Goal: Information Seeking & Learning: Learn about a topic

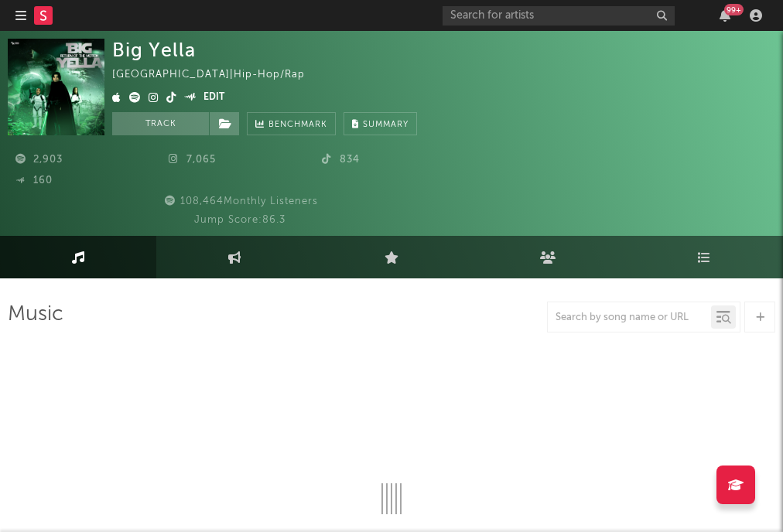
select select "1w"
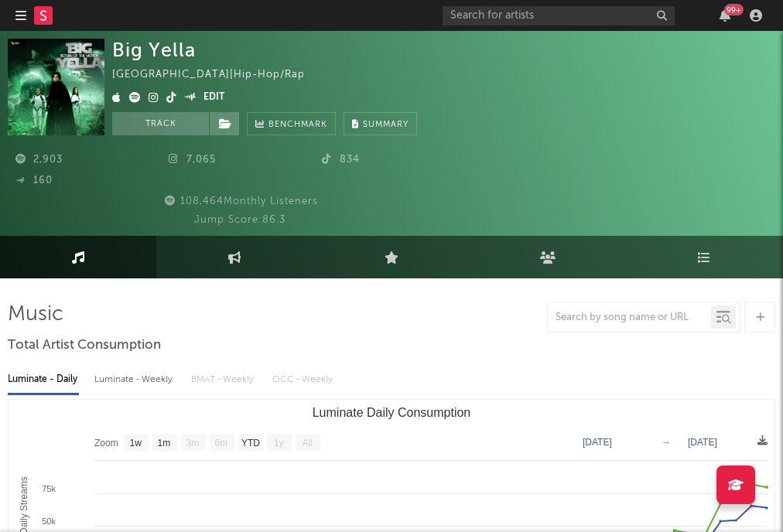
click at [138, 374] on div "Luminate - Weekly" at bounding box center [134, 380] width 81 height 26
select select "1w"
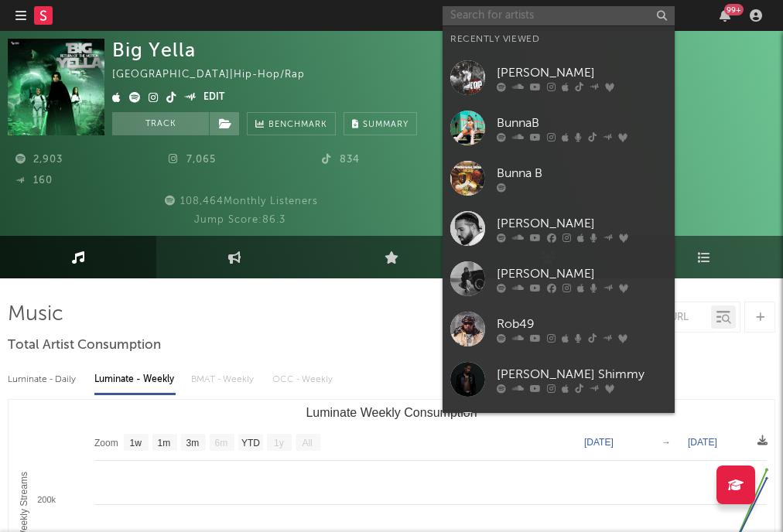
click at [527, 7] on input "text" at bounding box center [558, 15] width 232 height 19
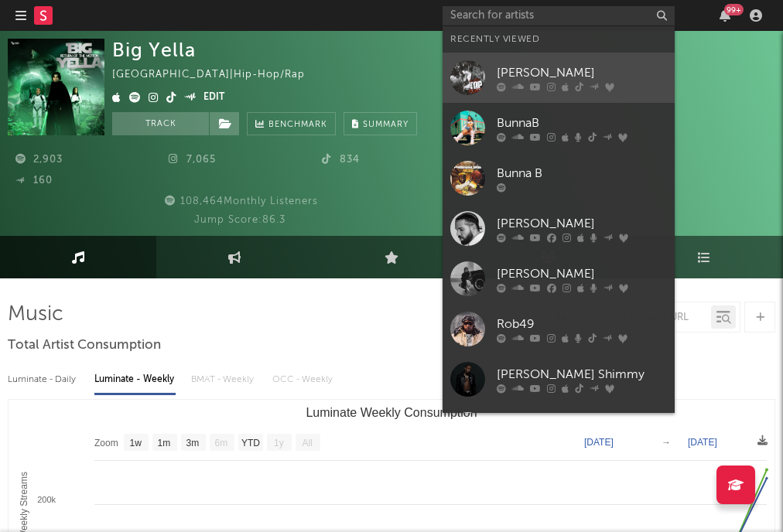
click at [491, 97] on link "[PERSON_NAME]" at bounding box center [558, 78] width 232 height 50
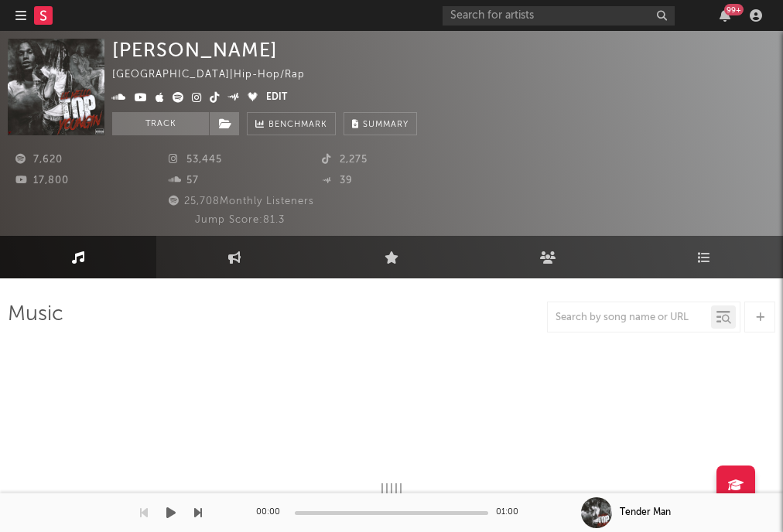
select select "6m"
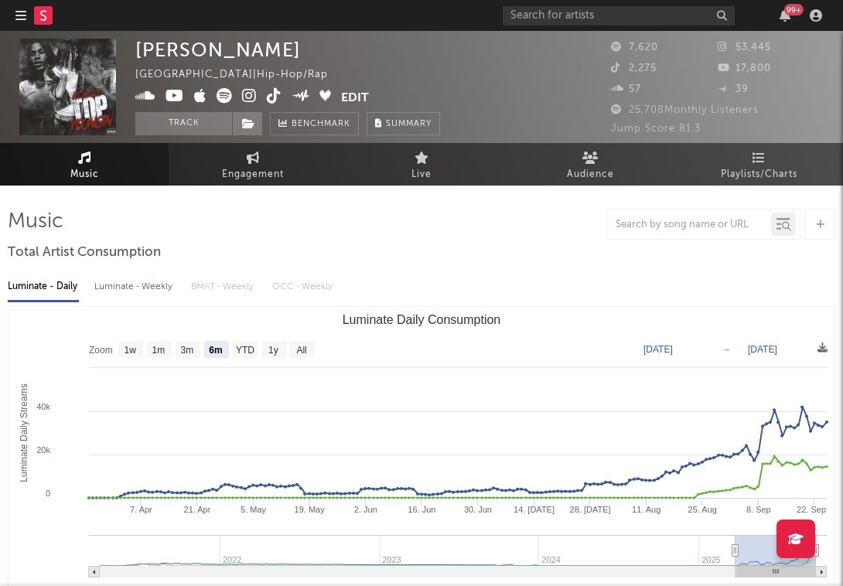
click at [151, 276] on div "Luminate - Weekly" at bounding box center [134, 287] width 81 height 26
select select "6m"
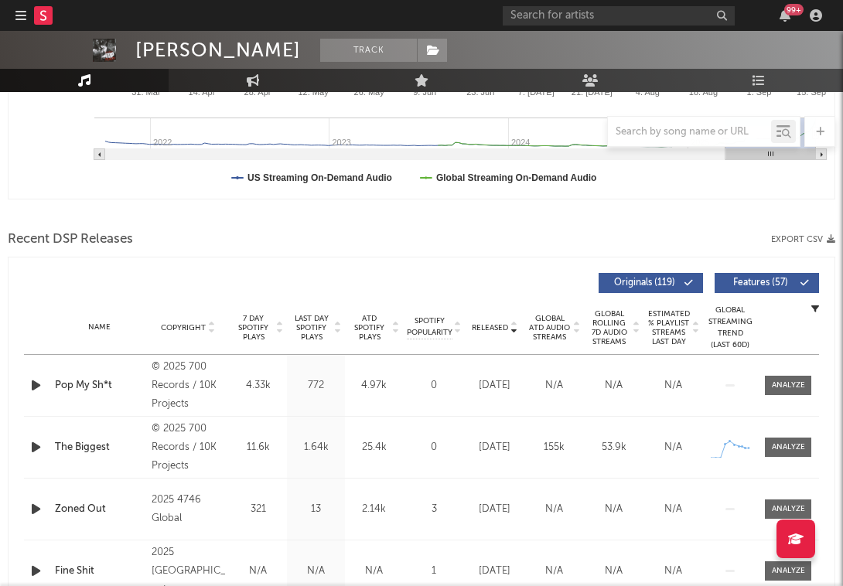
scroll to position [427, 0]
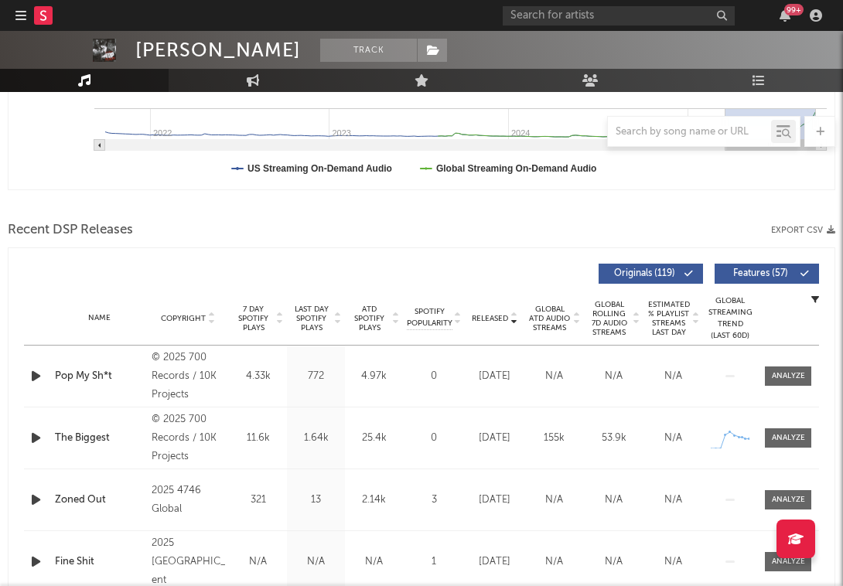
click at [514, 319] on icon at bounding box center [514, 315] width 8 height 6
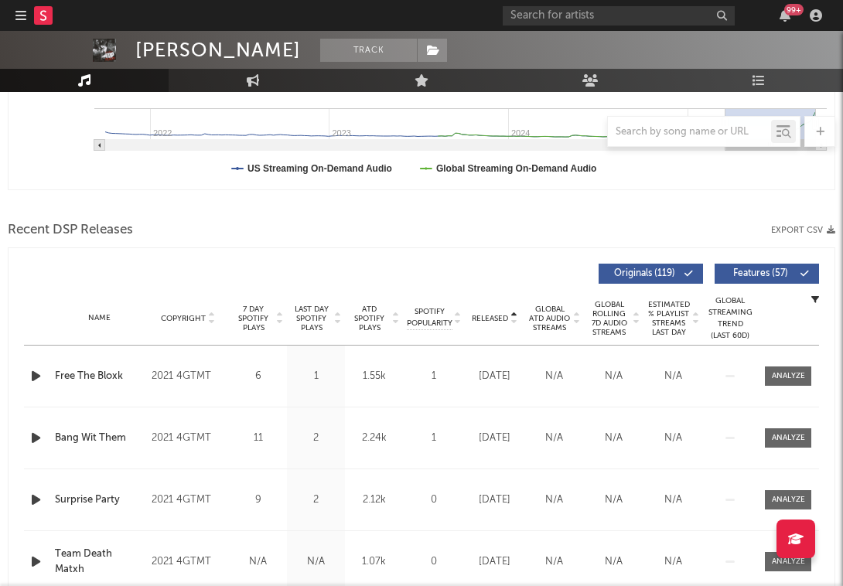
click at [514, 319] on icon at bounding box center [514, 322] width 8 height 6
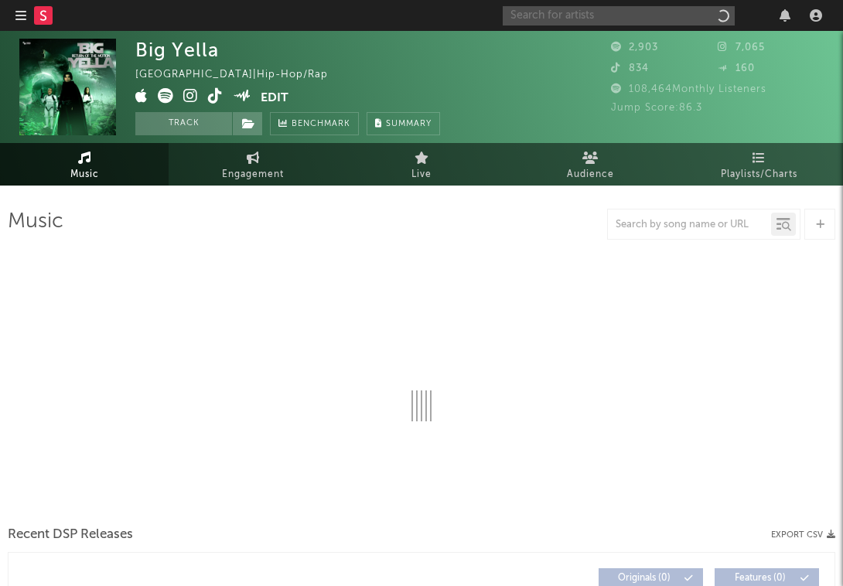
click at [643, 18] on input "text" at bounding box center [619, 15] width 232 height 19
type input "lil"
select select "1w"
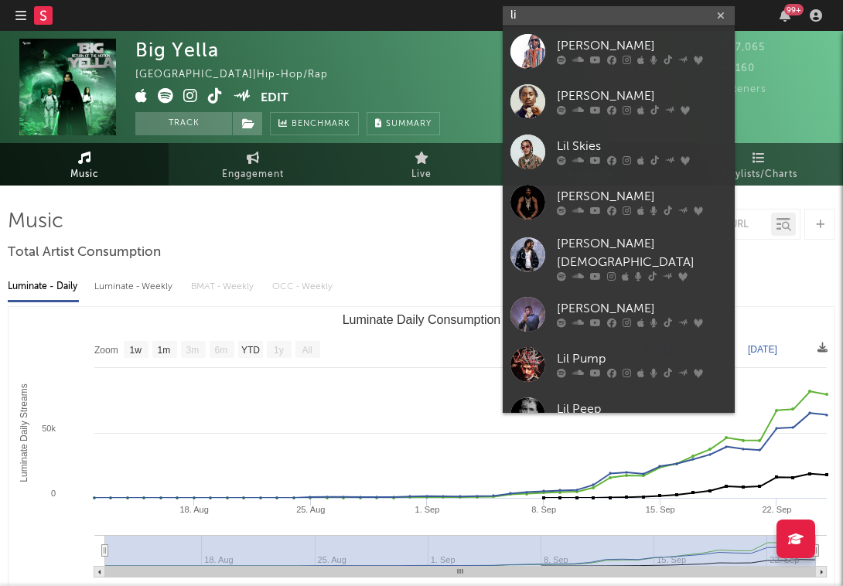
type input "l"
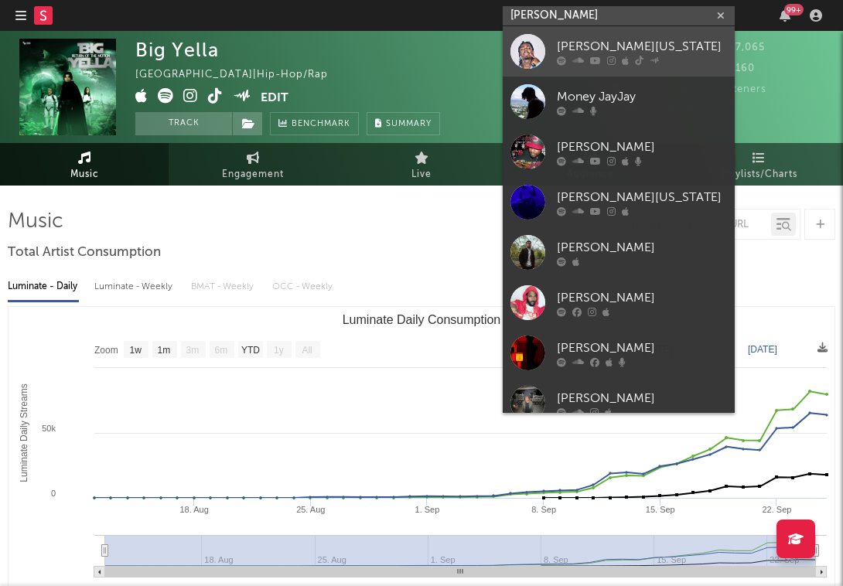
type input "[PERSON_NAME]"
click at [648, 41] on div "[PERSON_NAME][US_STATE]" at bounding box center [642, 46] width 170 height 19
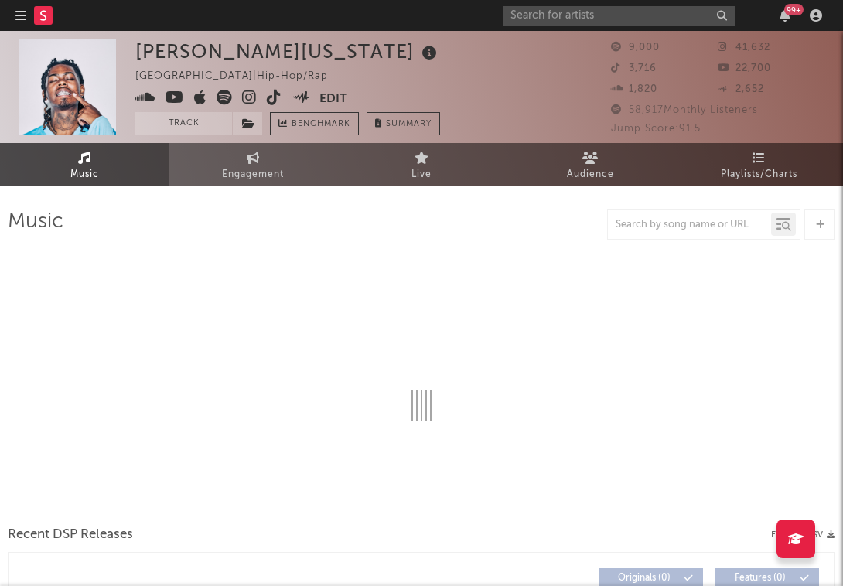
select select "6m"
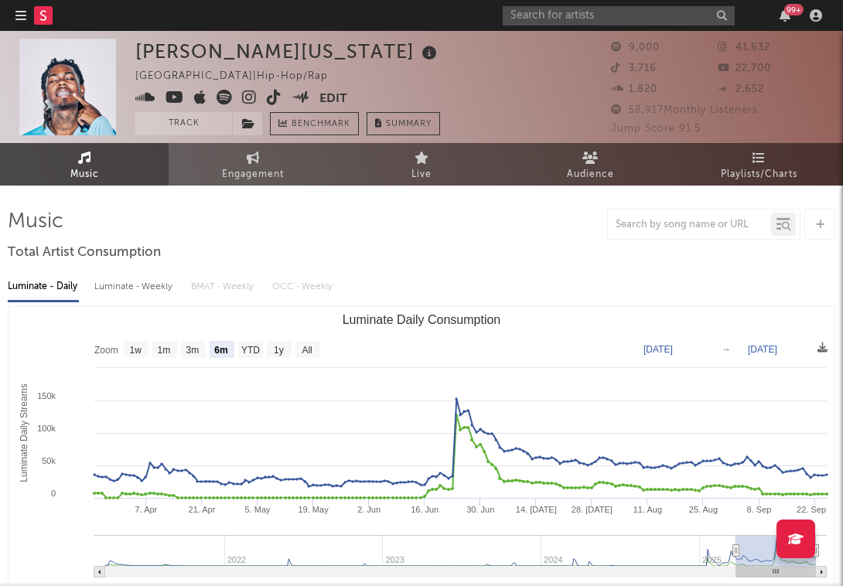
click at [159, 281] on div "Luminate - Weekly" at bounding box center [134, 287] width 81 height 26
select select "6m"
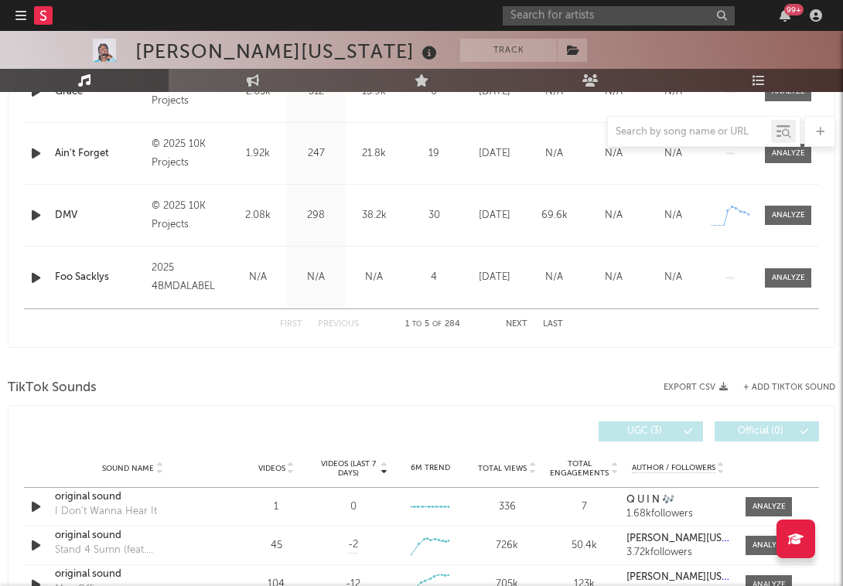
scroll to position [750, 0]
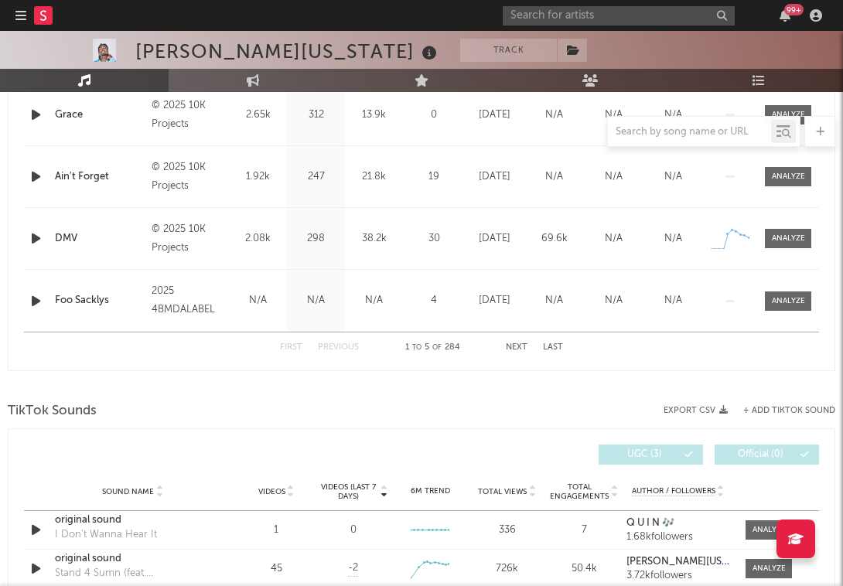
click at [36, 237] on icon "button" at bounding box center [36, 238] width 16 height 19
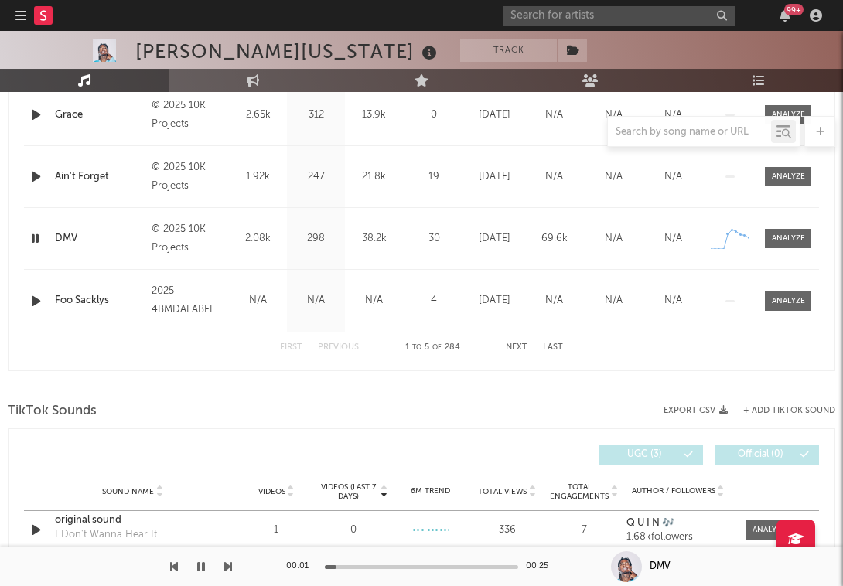
click at [36, 237] on icon "button" at bounding box center [35, 238] width 15 height 19
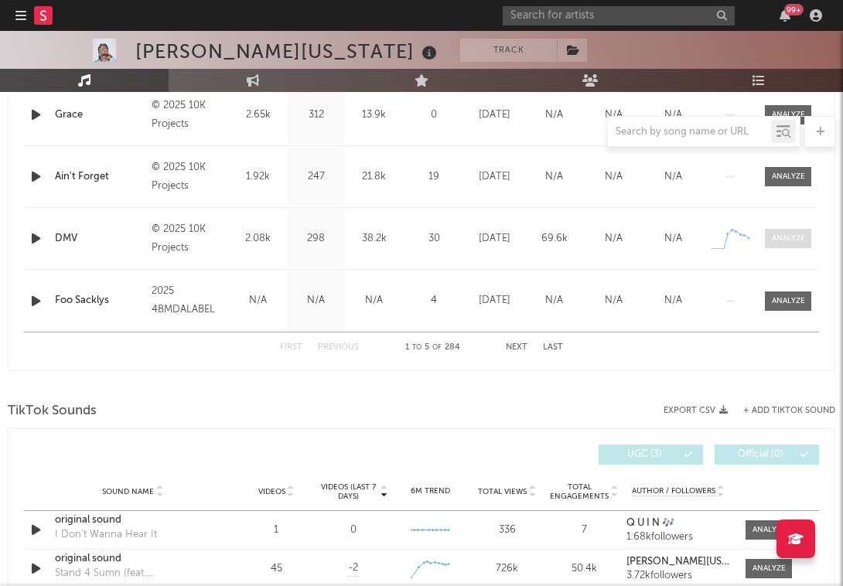
click at [770, 235] on span at bounding box center [788, 238] width 46 height 19
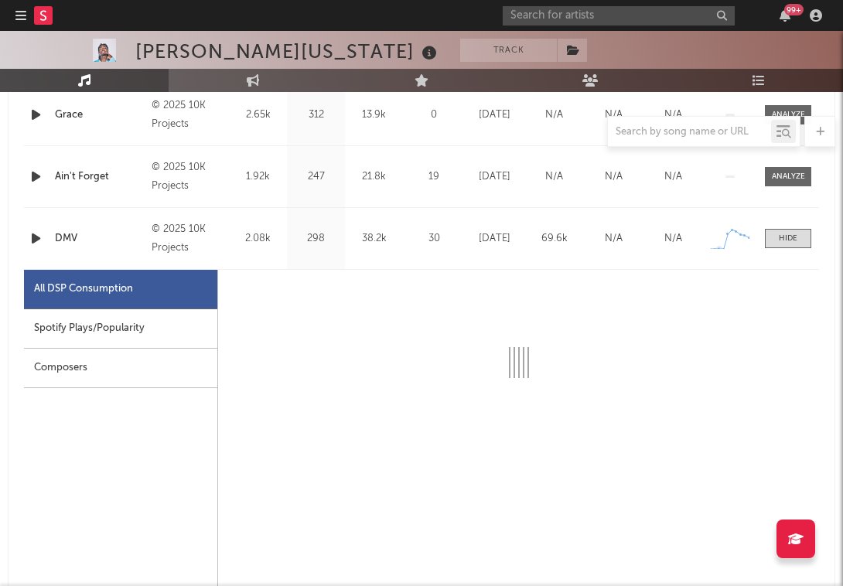
select select "1w"
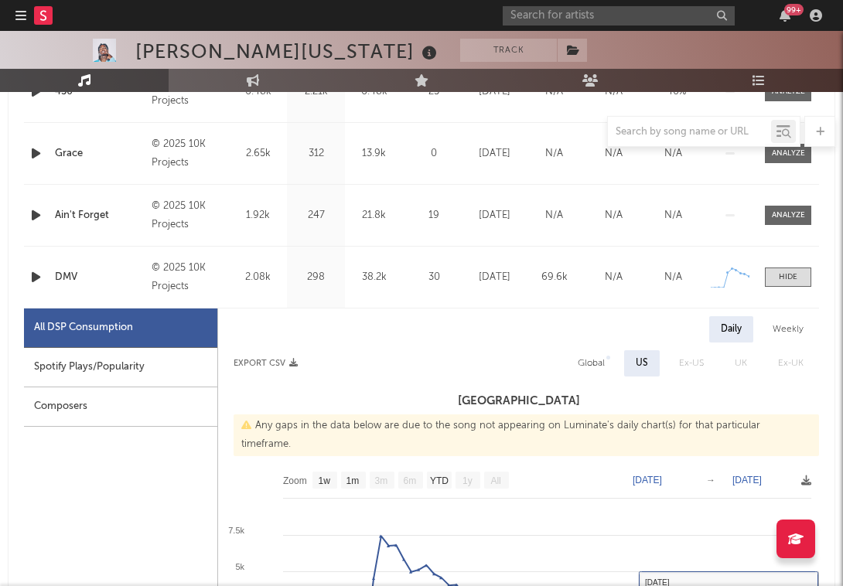
scroll to position [692, 0]
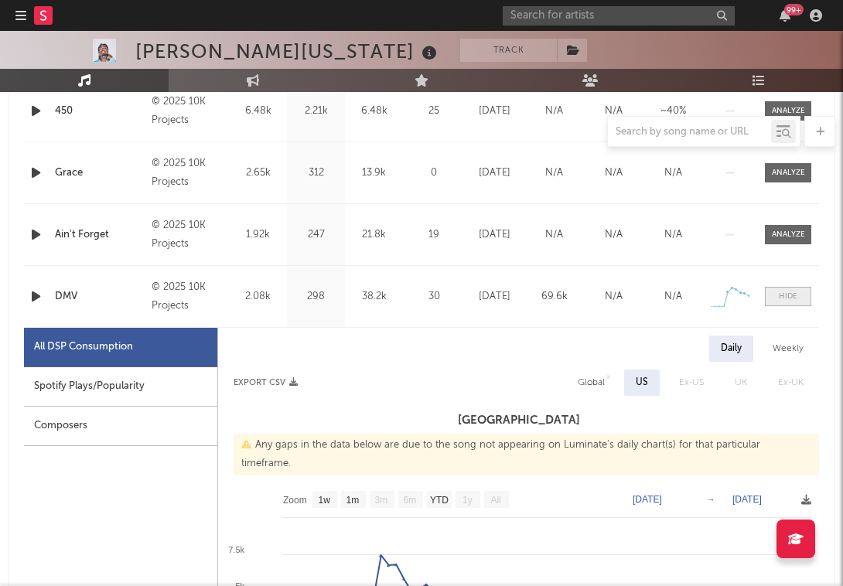
click at [790, 288] on span at bounding box center [788, 296] width 46 height 19
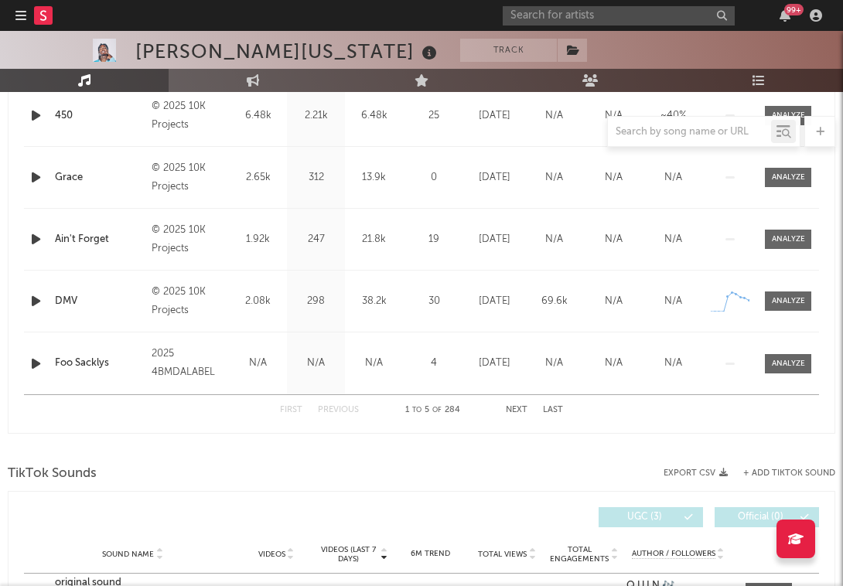
scroll to position [963, 0]
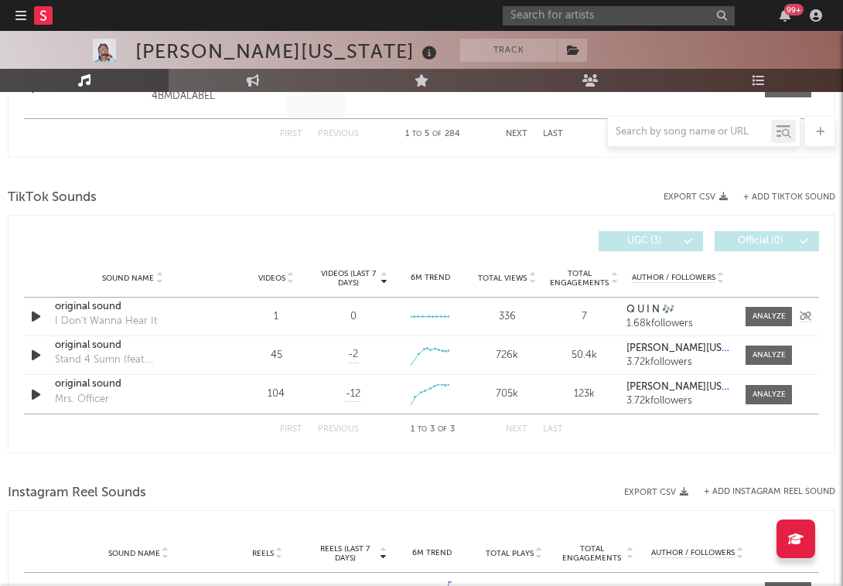
click at [33, 321] on icon "button" at bounding box center [36, 316] width 16 height 19
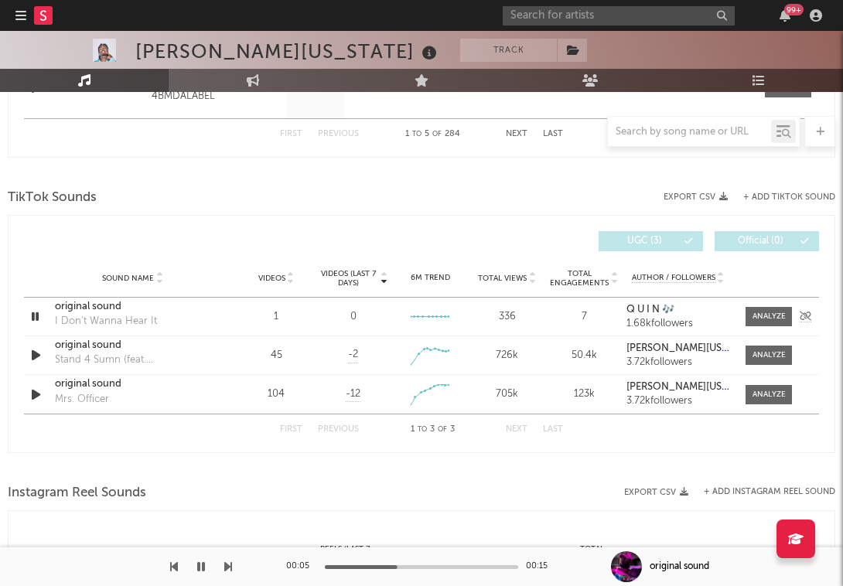
click at [81, 302] on div "original sound" at bounding box center [132, 306] width 155 height 15
click at [38, 355] on icon "button" at bounding box center [36, 355] width 16 height 19
click at [36, 357] on icon "button" at bounding box center [35, 355] width 15 height 19
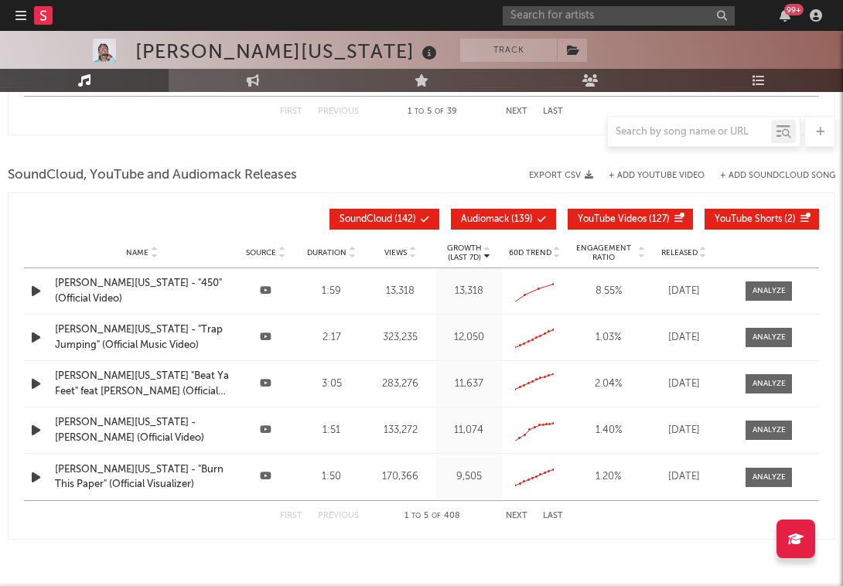
scroll to position [1640, 0]
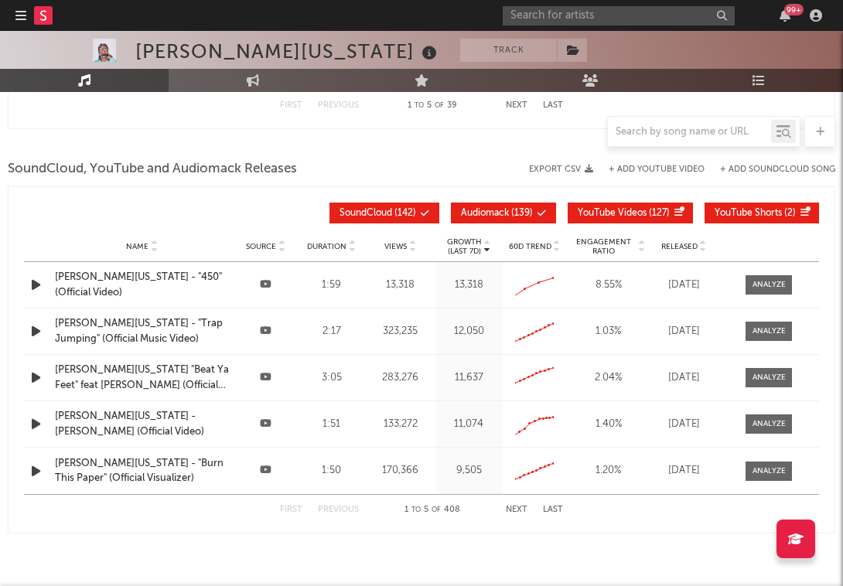
click at [102, 286] on div "[PERSON_NAME][US_STATE] - "450" (Official Video)" at bounding box center [142, 285] width 174 height 30
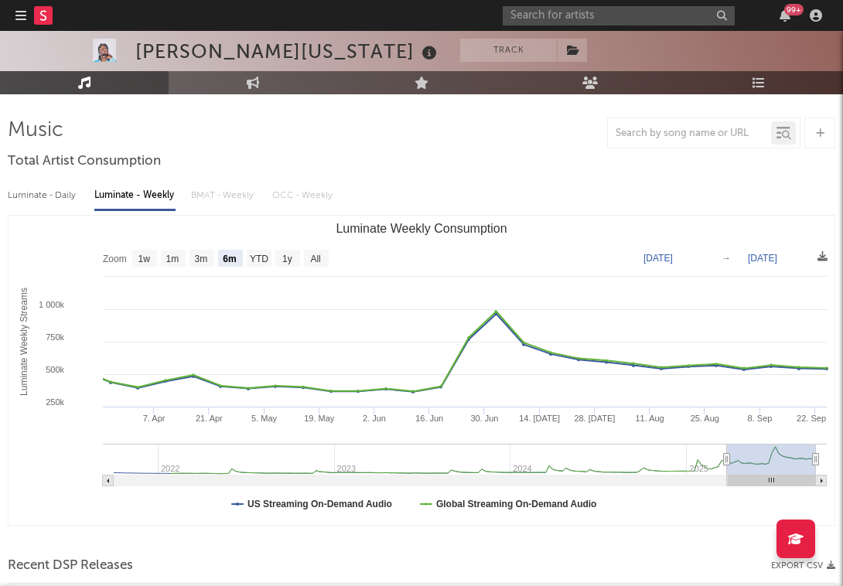
scroll to position [76, 0]
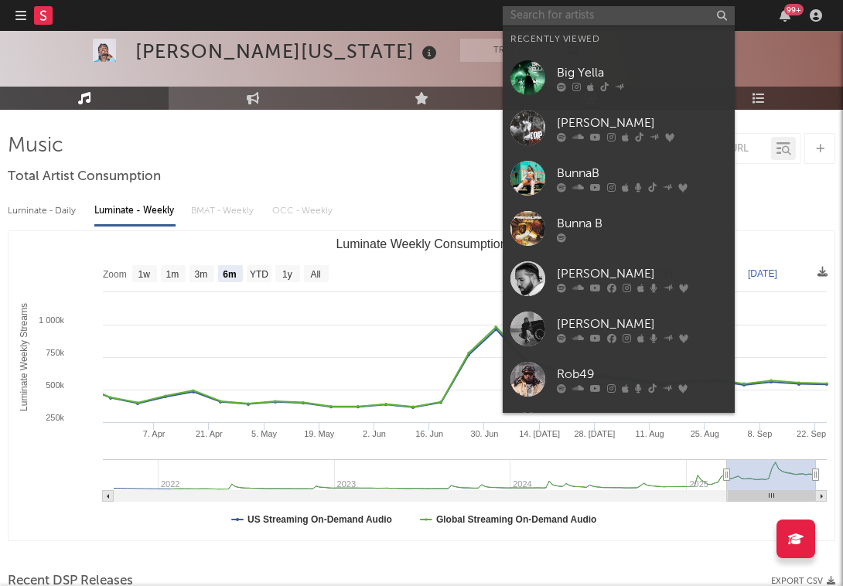
click at [588, 12] on input "text" at bounding box center [619, 15] width 232 height 19
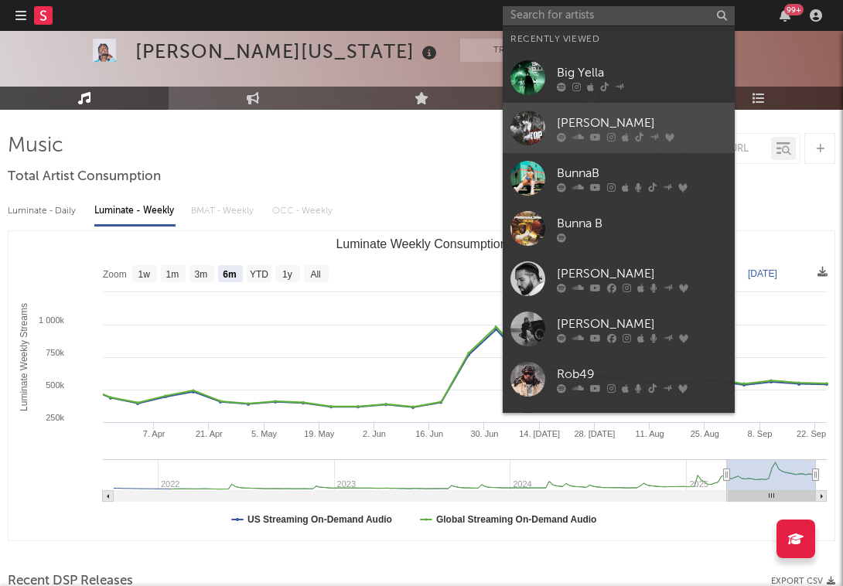
click at [581, 134] on icon at bounding box center [578, 136] width 12 height 9
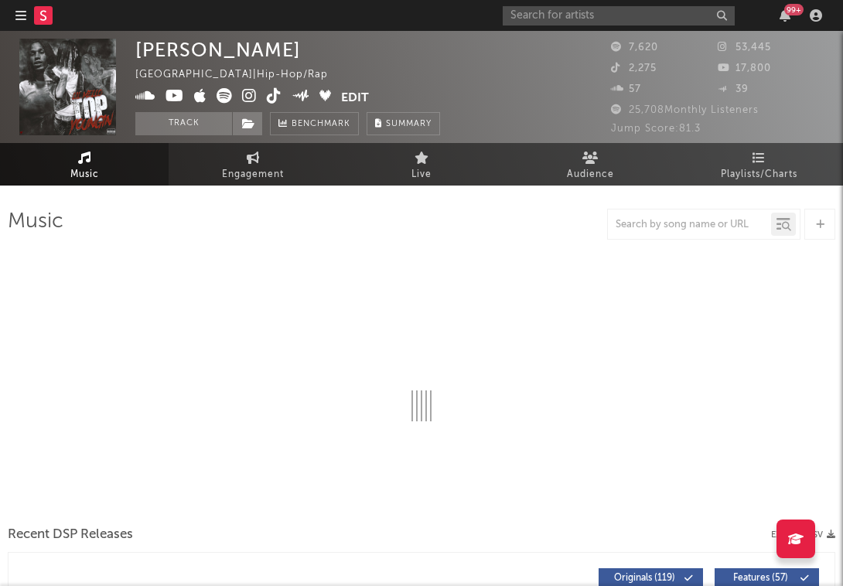
select select "6m"
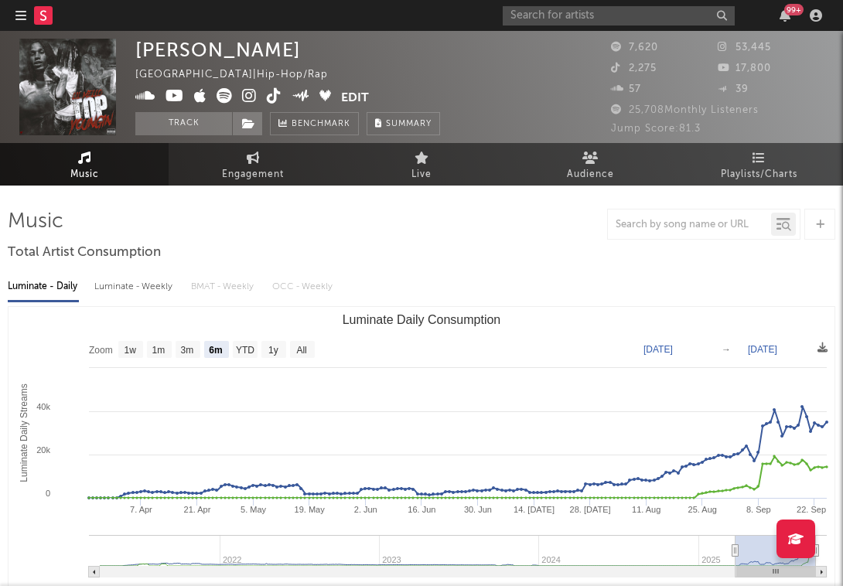
scroll to position [8, 0]
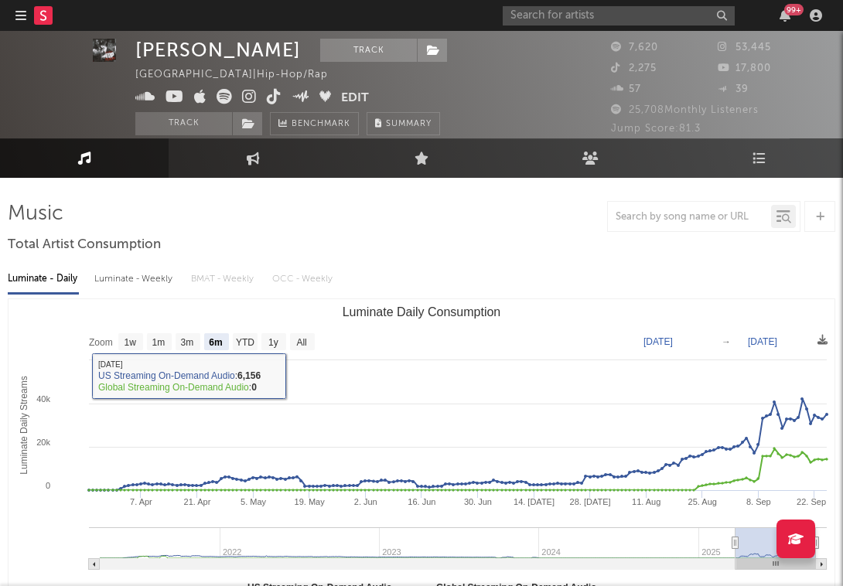
click at [155, 285] on div "Luminate - Weekly" at bounding box center [134, 279] width 81 height 26
select select "6m"
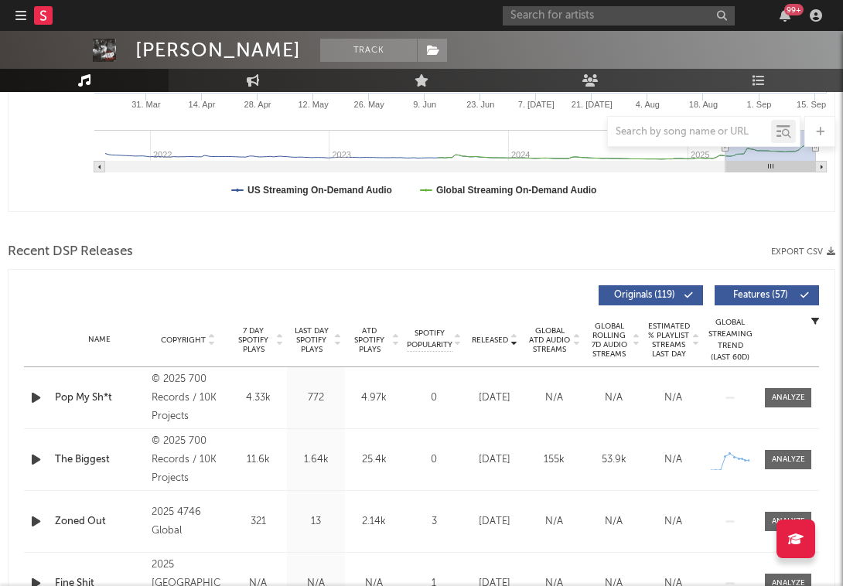
scroll to position [435, 0]
